Goal: Find specific page/section: Find specific page/section

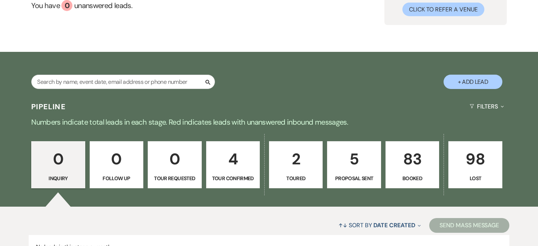
scroll to position [147, 0]
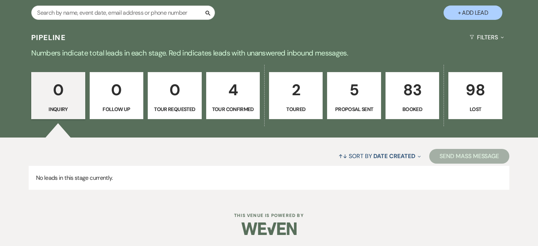
click at [423, 100] on p "83" at bounding box center [412, 90] width 44 height 25
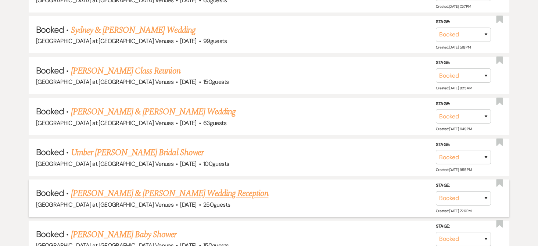
scroll to position [478, 0]
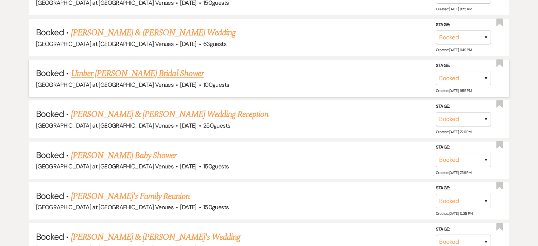
click at [112, 71] on link "Umber [PERSON_NAME] Bridal Shower" at bounding box center [137, 73] width 133 height 13
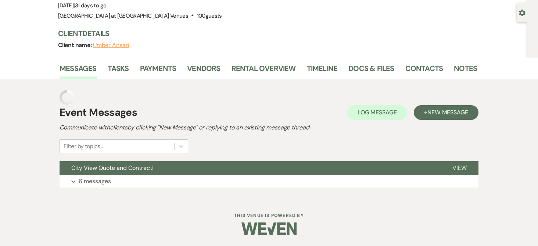
scroll to position [49, 0]
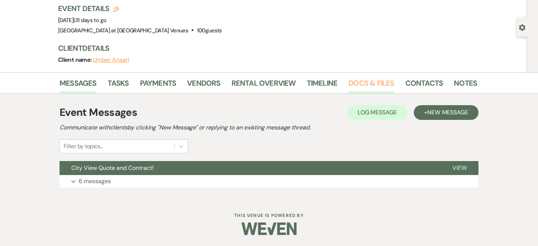
click at [351, 84] on link "Docs & Files" at bounding box center [372, 85] width 46 height 16
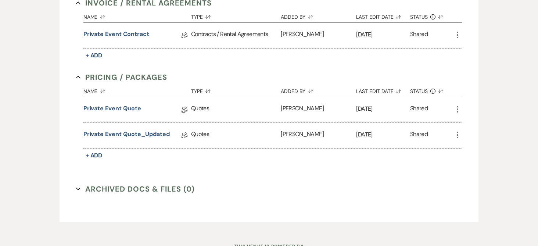
scroll to position [248, 0]
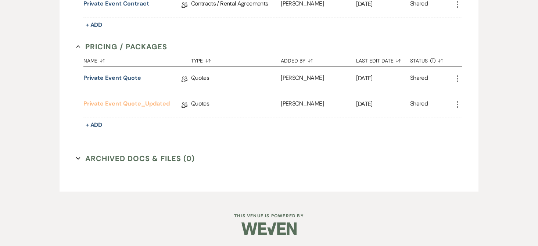
click at [133, 102] on link "Private Event Quote_Updated" at bounding box center [126, 104] width 86 height 11
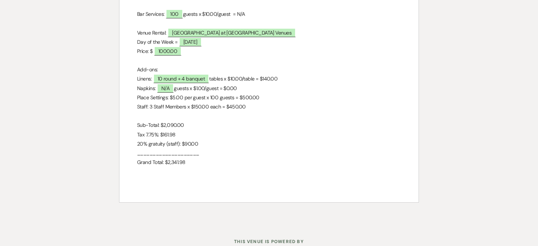
scroll to position [257, 0]
